Goal: Transaction & Acquisition: Purchase product/service

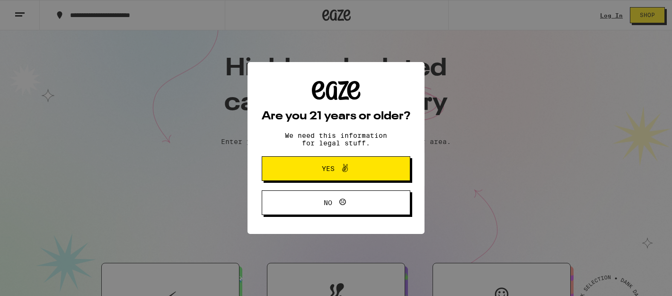
click at [347, 167] on icon at bounding box center [344, 167] width 11 height 11
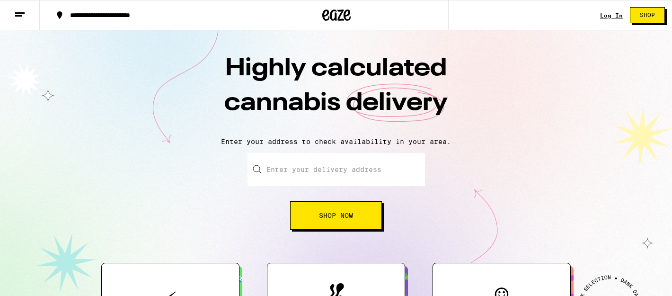
click at [609, 17] on link "Log In" at bounding box center [611, 15] width 23 height 6
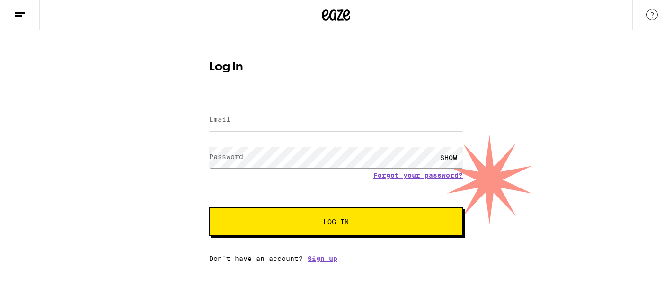
type input "[EMAIL_ADDRESS][DOMAIN_NAME]"
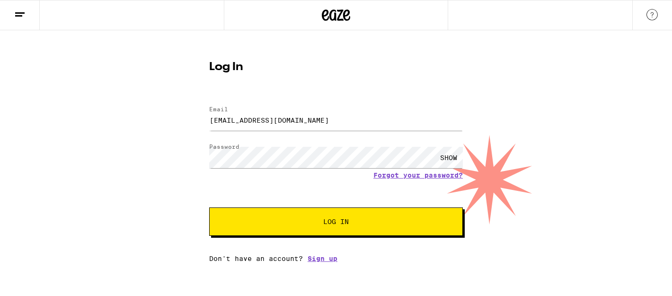
click at [317, 225] on span "Log In" at bounding box center [336, 221] width 177 height 7
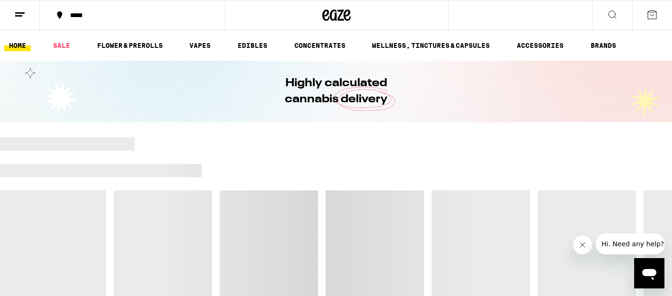
click at [97, 11] on button "*****" at bounding box center [132, 15] width 185 height 28
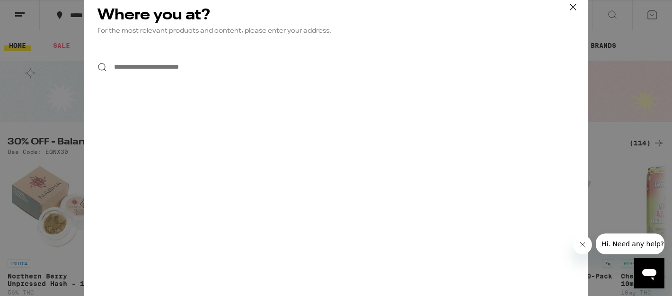
click at [176, 68] on input "**********" at bounding box center [336, 67] width 504 height 36
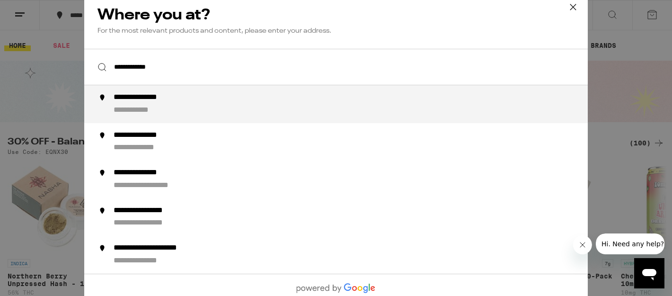
click at [178, 99] on div "**********" at bounding box center [150, 98] width 73 height 10
type input "**********"
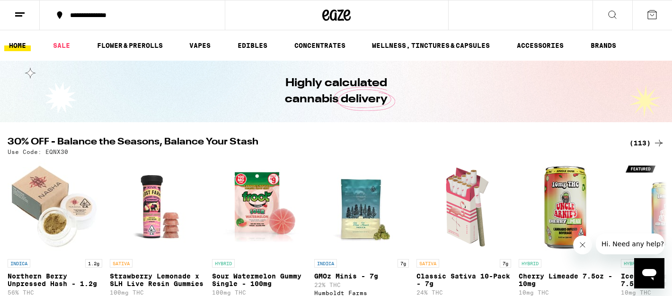
click at [21, 9] on icon at bounding box center [19, 14] width 11 height 11
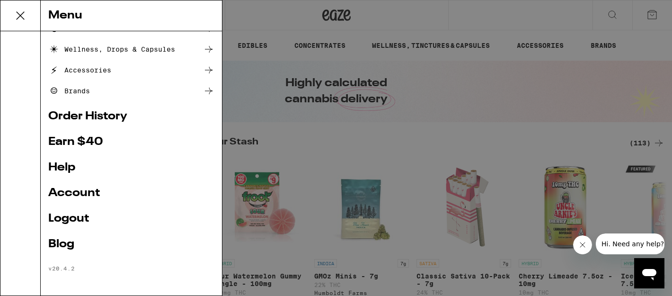
scroll to position [139, 0]
click at [99, 184] on ul "Shop Buy It Again Sale Flower & Prerolls Vapes Edibles Concentrates Wellness, D…" at bounding box center [131, 87] width 166 height 369
click at [88, 191] on link "Account" at bounding box center [131, 192] width 166 height 11
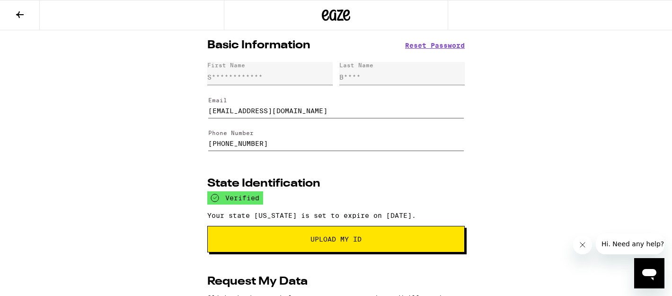
click at [16, 11] on icon at bounding box center [19, 14] width 11 height 11
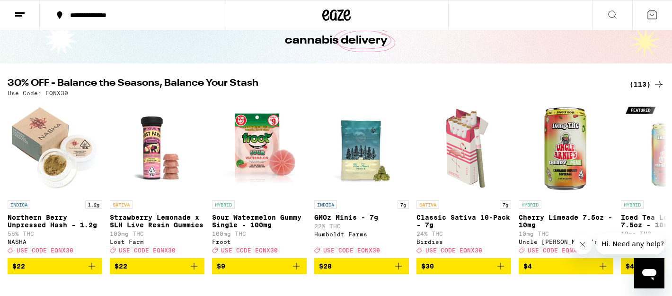
scroll to position [76, 0]
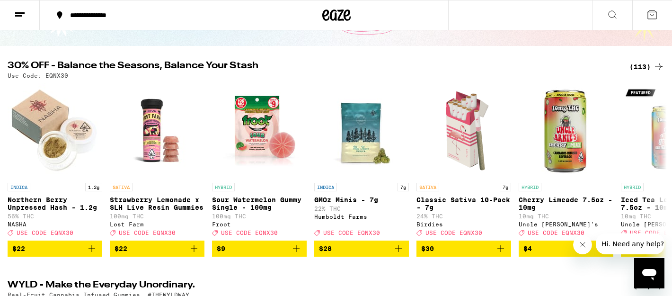
click at [650, 65] on div "(113)" at bounding box center [646, 66] width 35 height 11
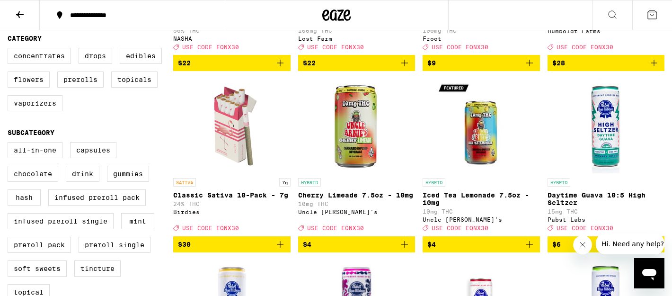
scroll to position [241, 0]
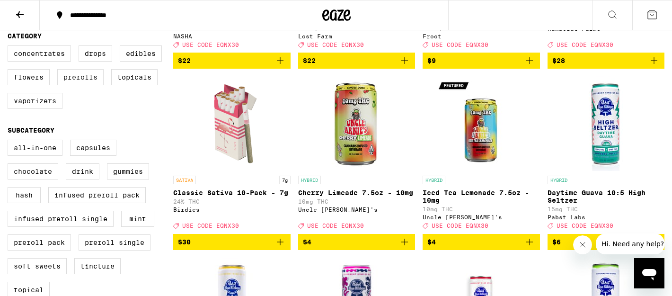
click at [88, 85] on label "Prerolls" at bounding box center [80, 77] width 46 height 16
click at [10, 47] on input "Prerolls" at bounding box center [9, 47] width 0 height 0
checkbox input "true"
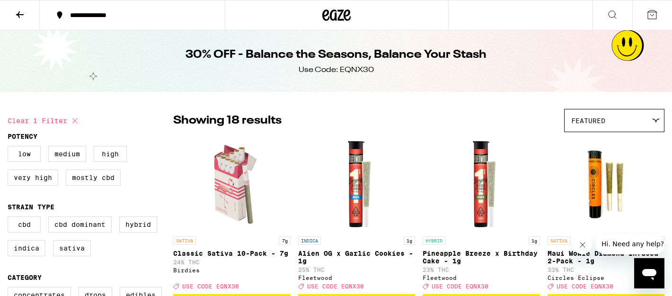
click at [25, 19] on icon at bounding box center [19, 14] width 11 height 11
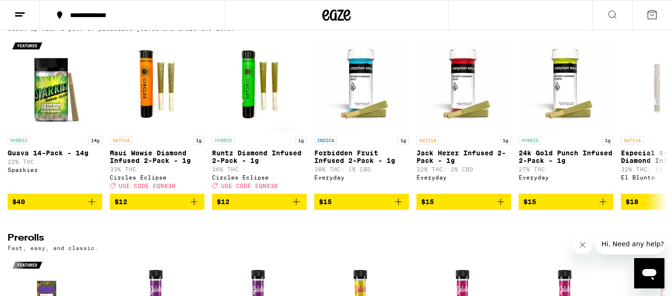
scroll to position [2611, 0]
